Goal: Transaction & Acquisition: Book appointment/travel/reservation

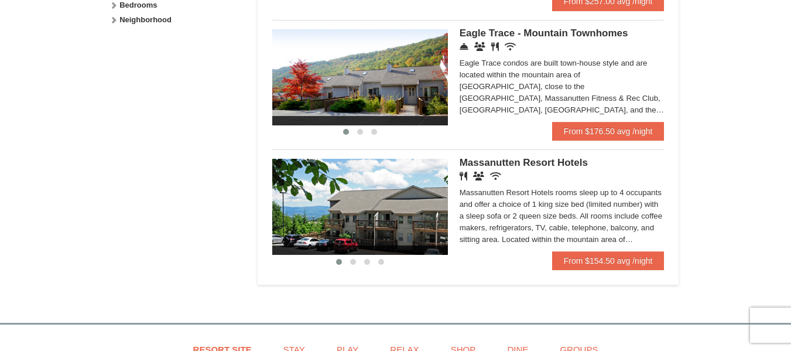
scroll to position [638, 0]
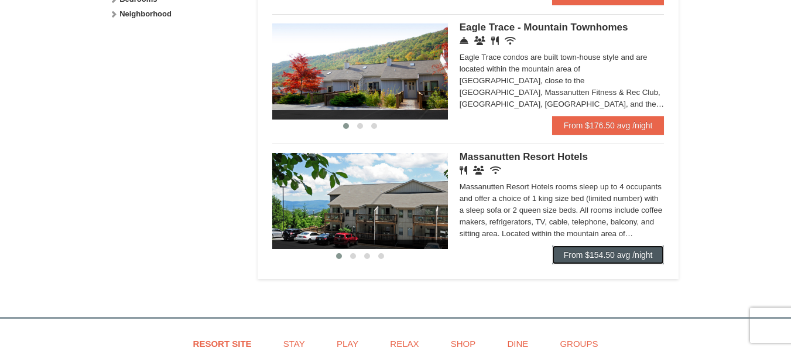
click at [578, 256] on link "From $154.50 avg /night" at bounding box center [608, 254] width 112 height 19
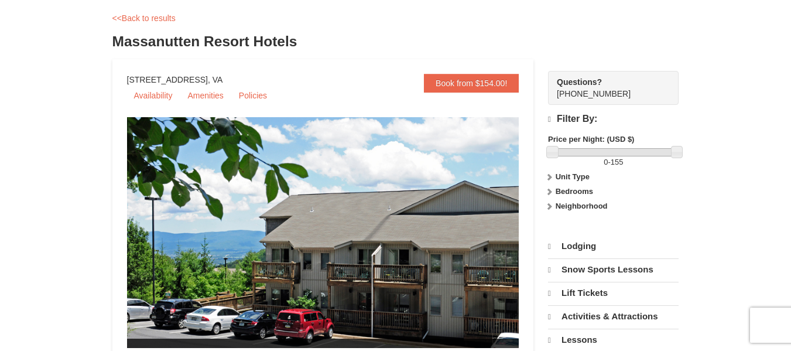
select select "9"
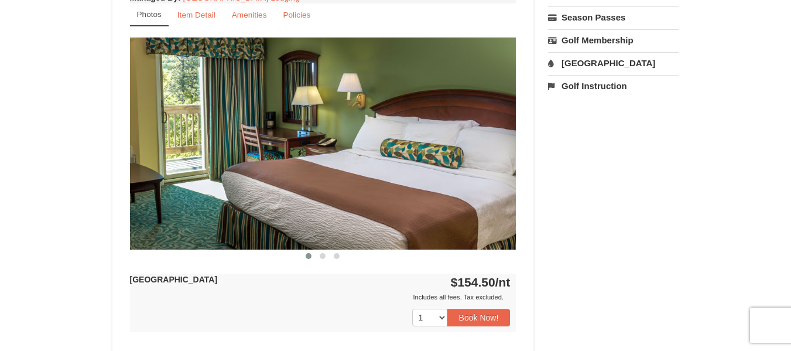
scroll to position [468, 0]
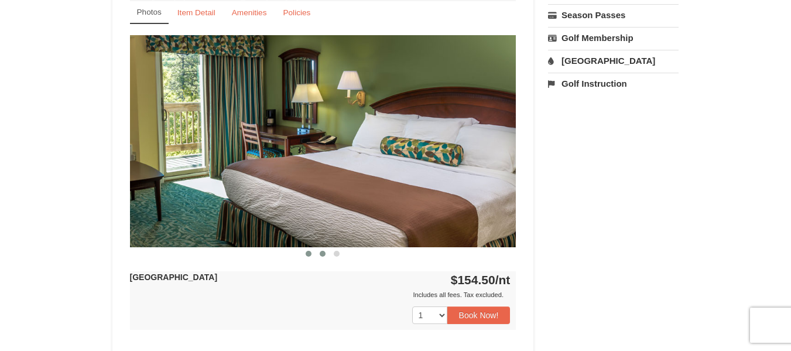
click at [322, 252] on span at bounding box center [323, 254] width 6 height 6
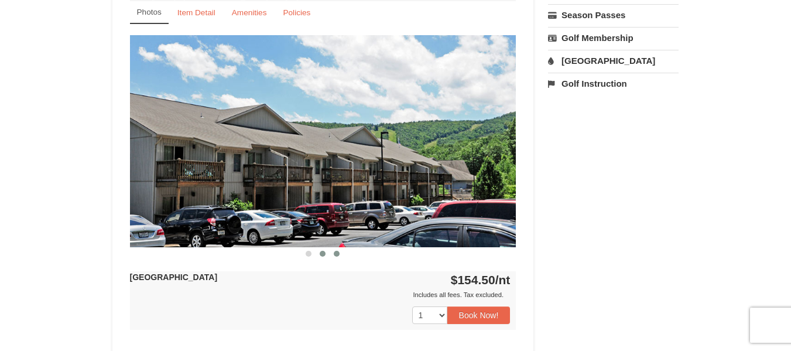
click at [337, 254] on span at bounding box center [337, 254] width 6 height 6
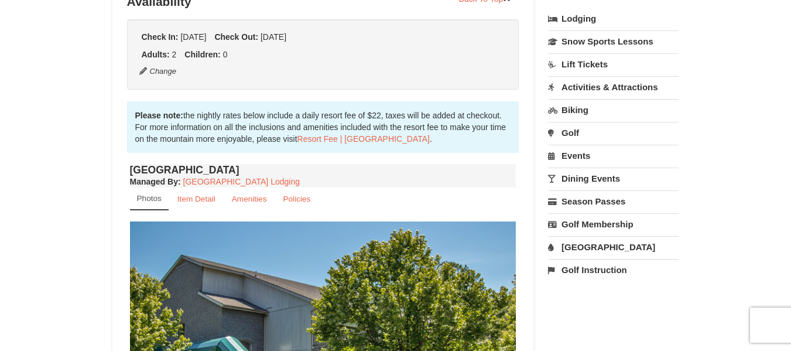
scroll to position [280, 0]
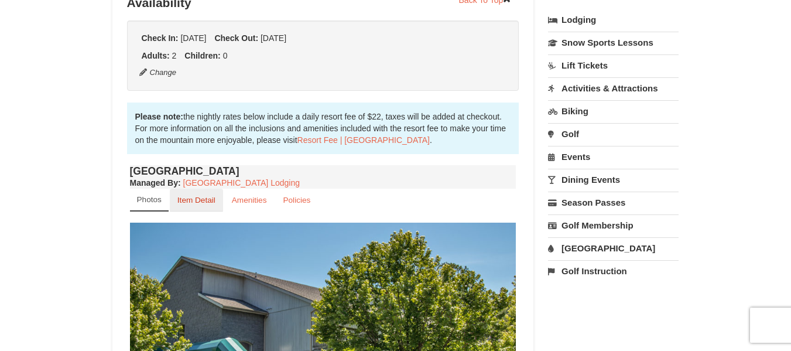
click at [207, 195] on link "Item Detail" at bounding box center [196, 199] width 53 height 23
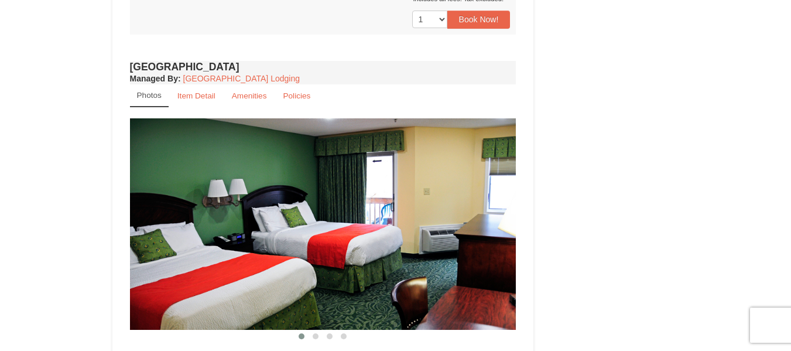
scroll to position [606, 0]
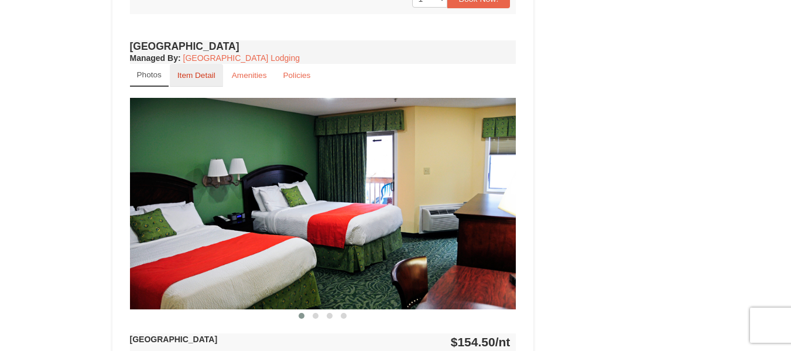
click at [201, 73] on small "Item Detail" at bounding box center [196, 75] width 38 height 9
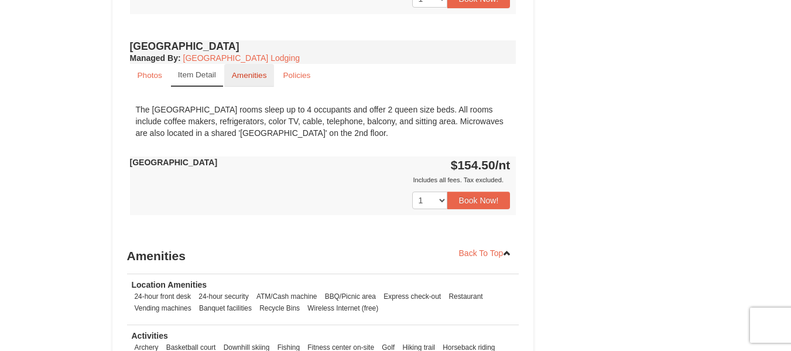
click at [242, 76] on small "Amenities" at bounding box center [249, 75] width 35 height 9
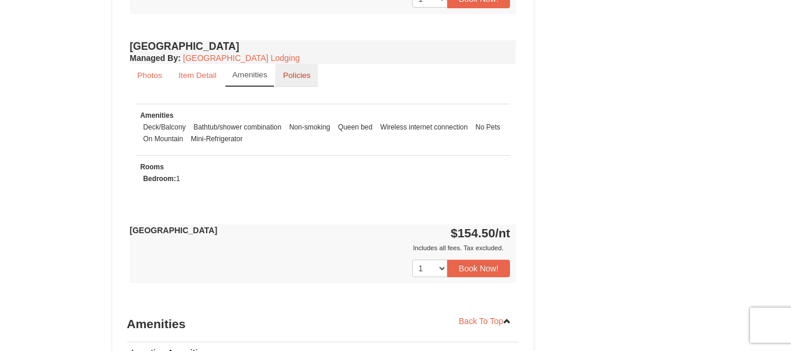
click at [298, 77] on small "Policies" at bounding box center [297, 75] width 28 height 9
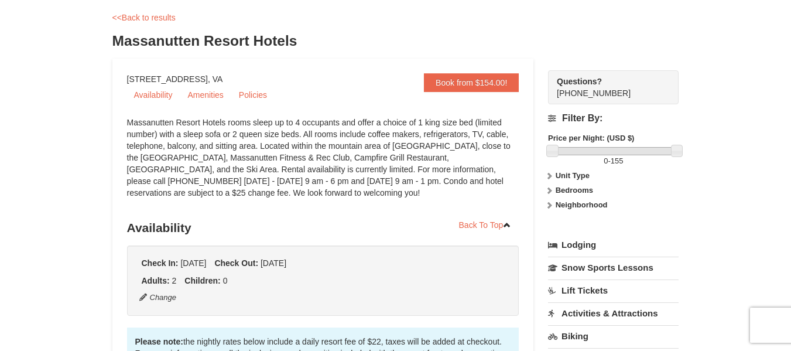
scroll to position [0, 0]
